Goal: Information Seeking & Learning: Find contact information

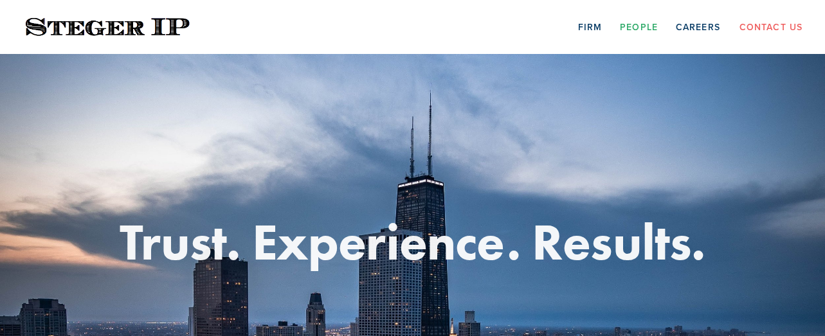
click at [644, 27] on link "People" at bounding box center [639, 27] width 38 height 20
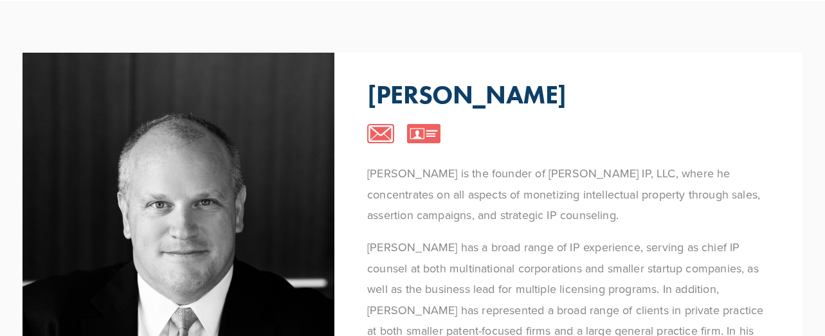
scroll to position [73, 0]
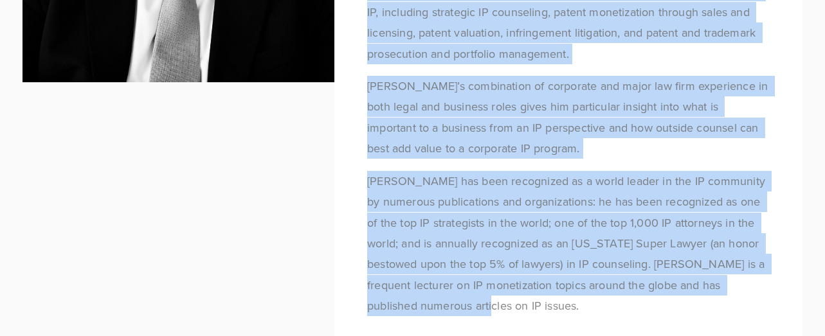
scroll to position [462, 0]
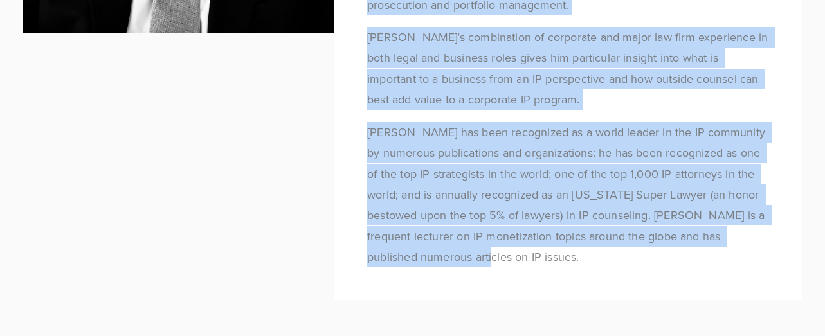
drag, startPoint x: 370, startPoint y: 154, endPoint x: 608, endPoint y: 249, distance: 256.6
click at [608, 249] on div "[PERSON_NAME] is the founder of [PERSON_NAME] IP, LLC, where he concentrates on…" at bounding box center [568, 11] width 403 height 514
copy div "Lorem Ipsumd si ame consect ad Elitse DO, EIU, tempo in utlaboreetdo ma ali eni…"
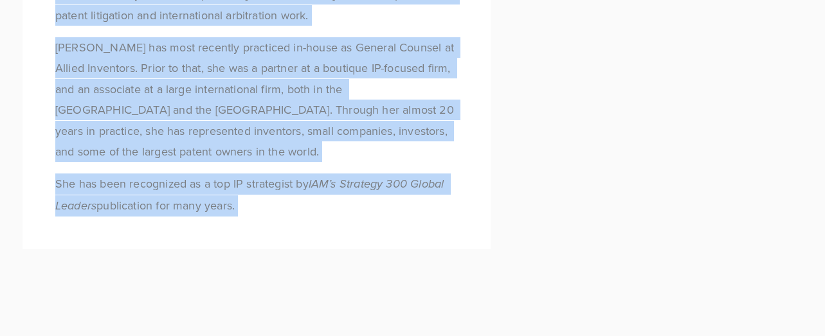
scroll to position [1466, 0]
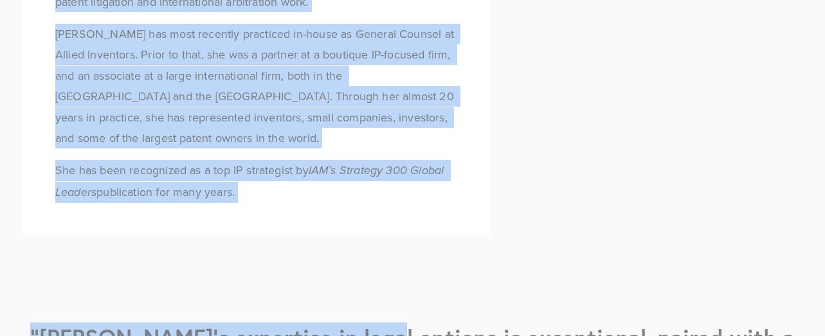
drag, startPoint x: 57, startPoint y: 77, endPoint x: 383, endPoint y: 179, distance: 342.5
copy div "Loremipsu Dolorsitam co a elitsed do Eiusmo TE. Inc utlabore etdolor ma aliquae…"
